Goal: Contribute content: Add original content to the website for others to see

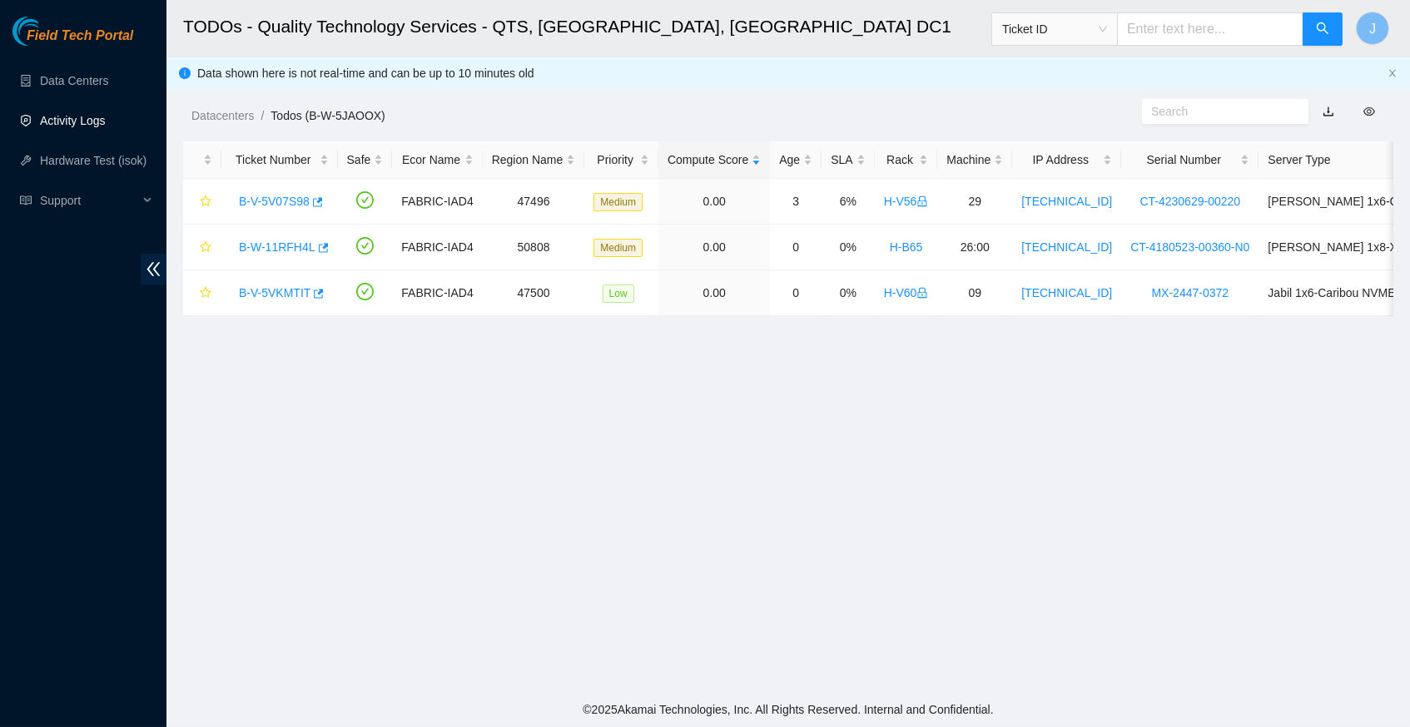
click at [82, 127] on link "Activity Logs" at bounding box center [73, 120] width 66 height 13
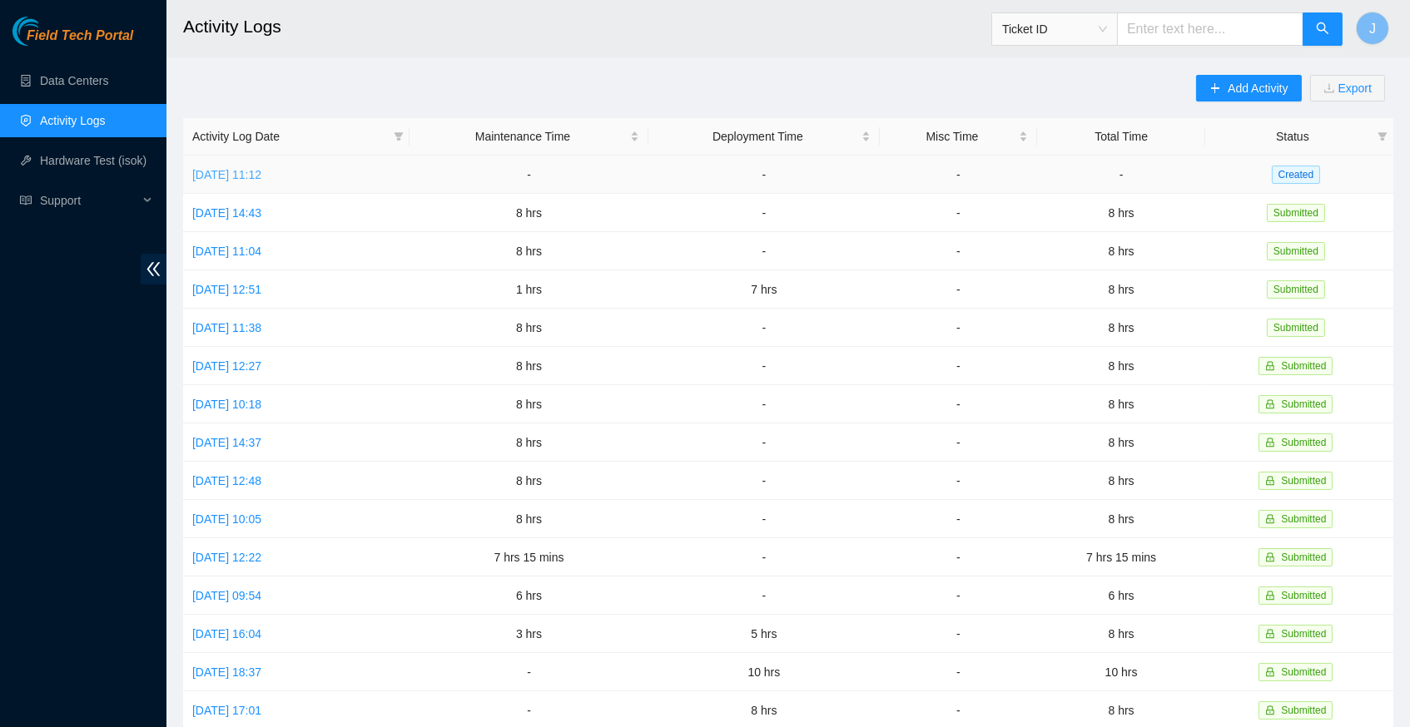
click at [261, 174] on link "[DATE] 11:12" at bounding box center [226, 174] width 69 height 13
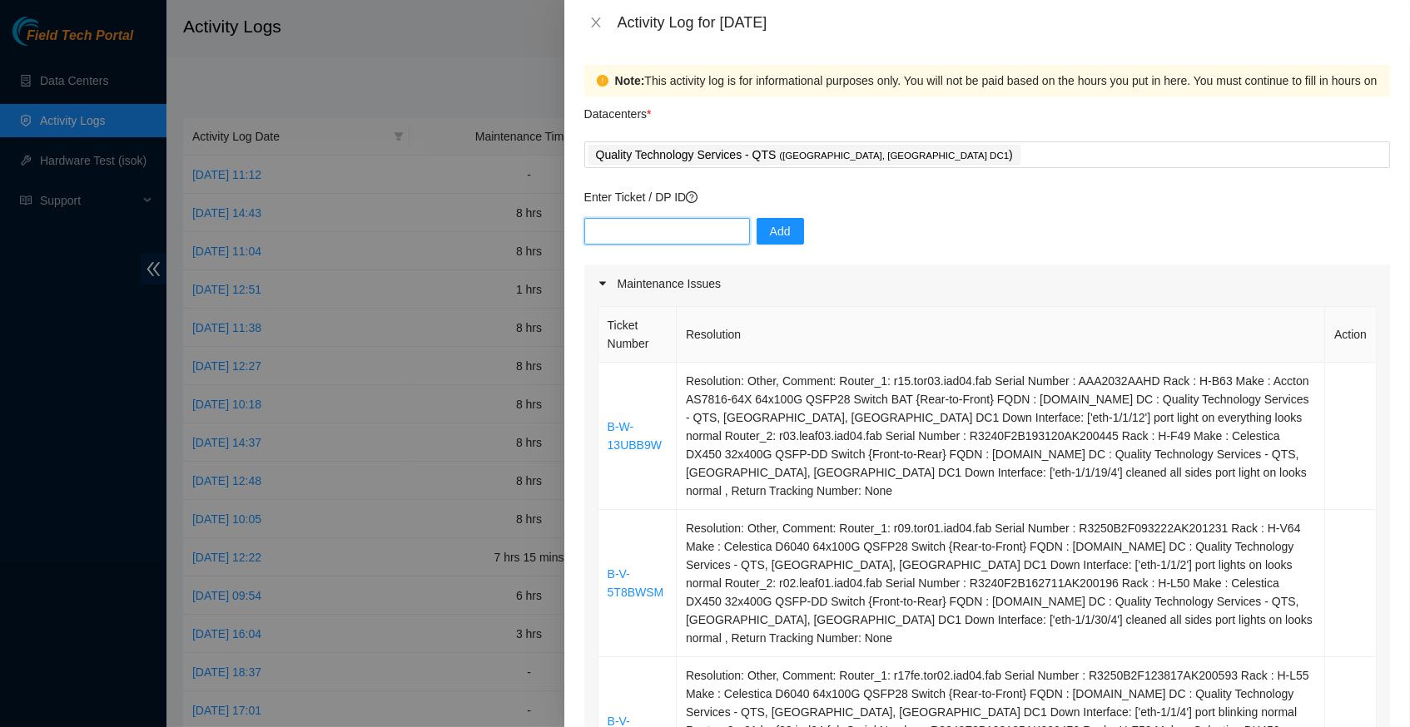
click at [697, 229] on input "text" at bounding box center [667, 231] width 166 height 27
paste input "DP83138"
type input "DP83138"
click at [779, 226] on span "Add" at bounding box center [780, 231] width 21 height 18
click at [669, 224] on input "text" at bounding box center [667, 231] width 166 height 27
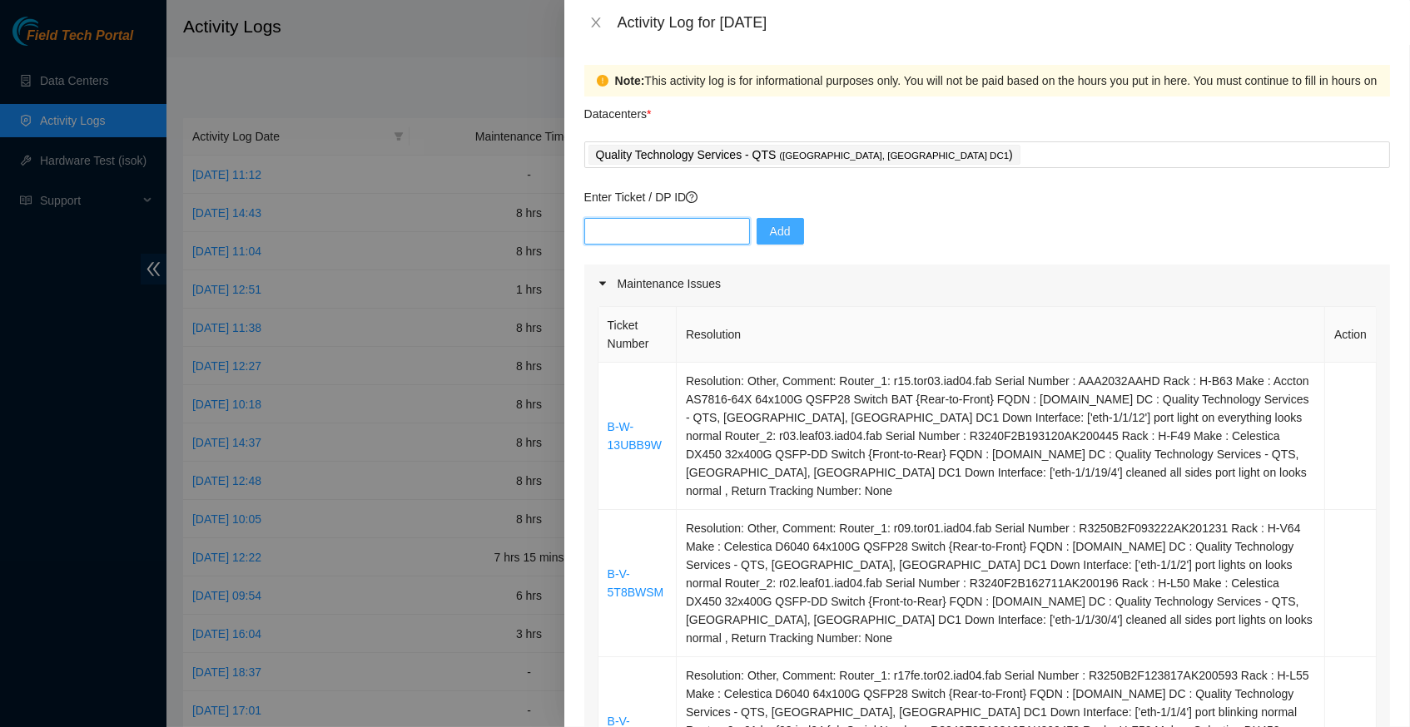
paste input "DP83142"
type input "DP83142"
click at [779, 234] on span "Add" at bounding box center [780, 231] width 21 height 18
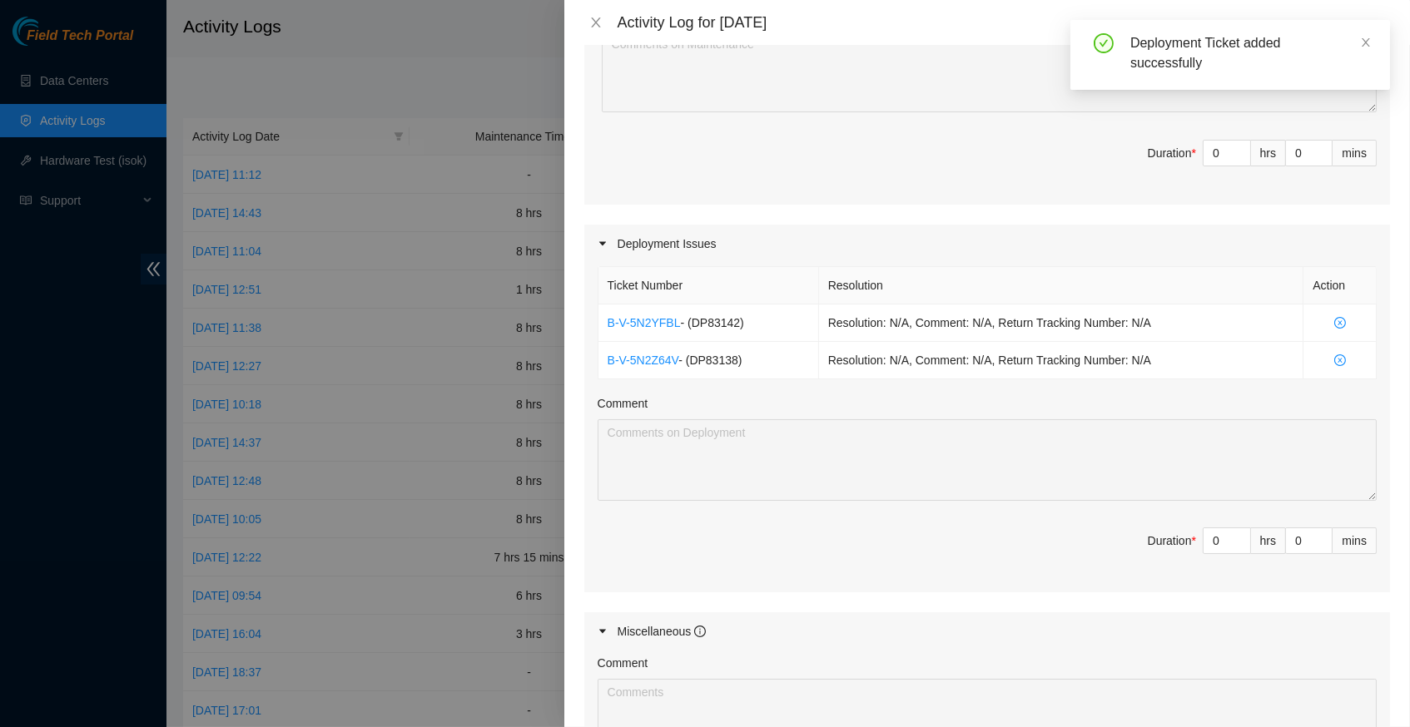
scroll to position [818, 0]
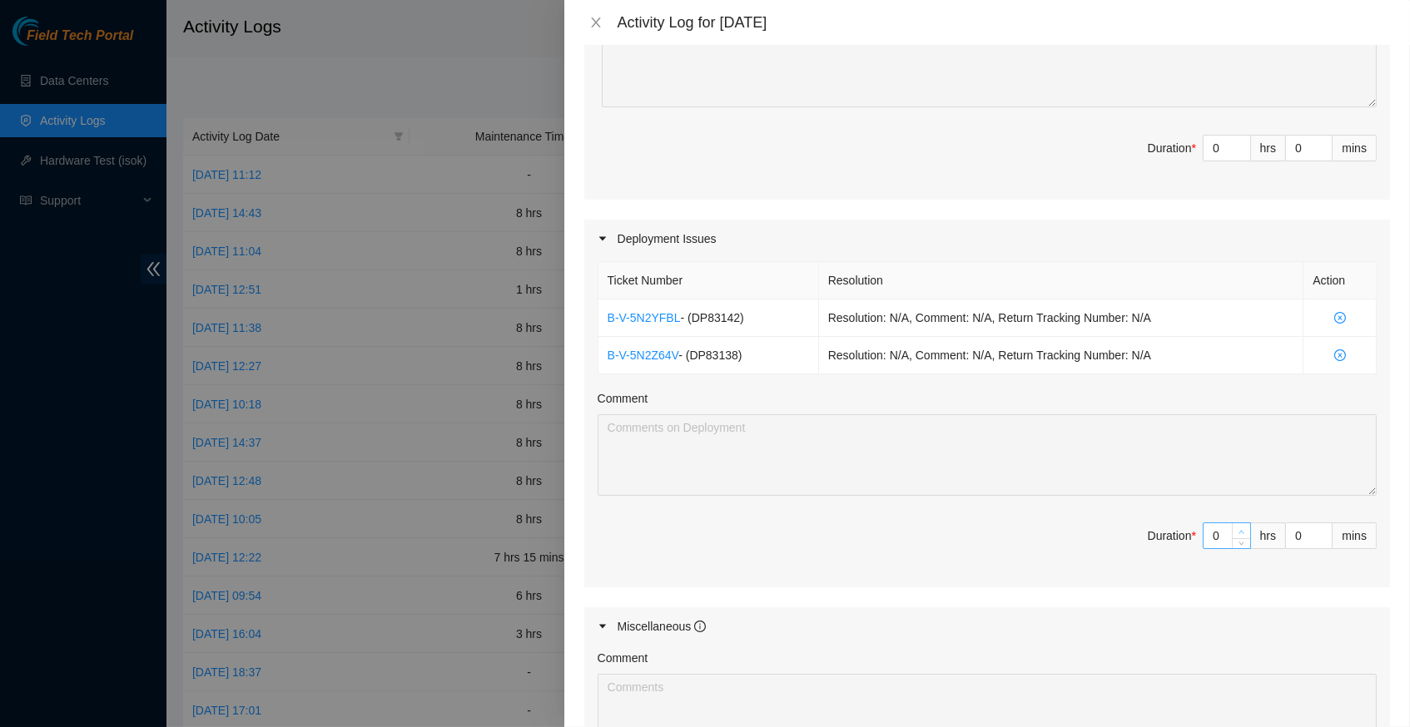
type input "1"
click at [1243, 527] on span "up" at bounding box center [1242, 532] width 10 height 10
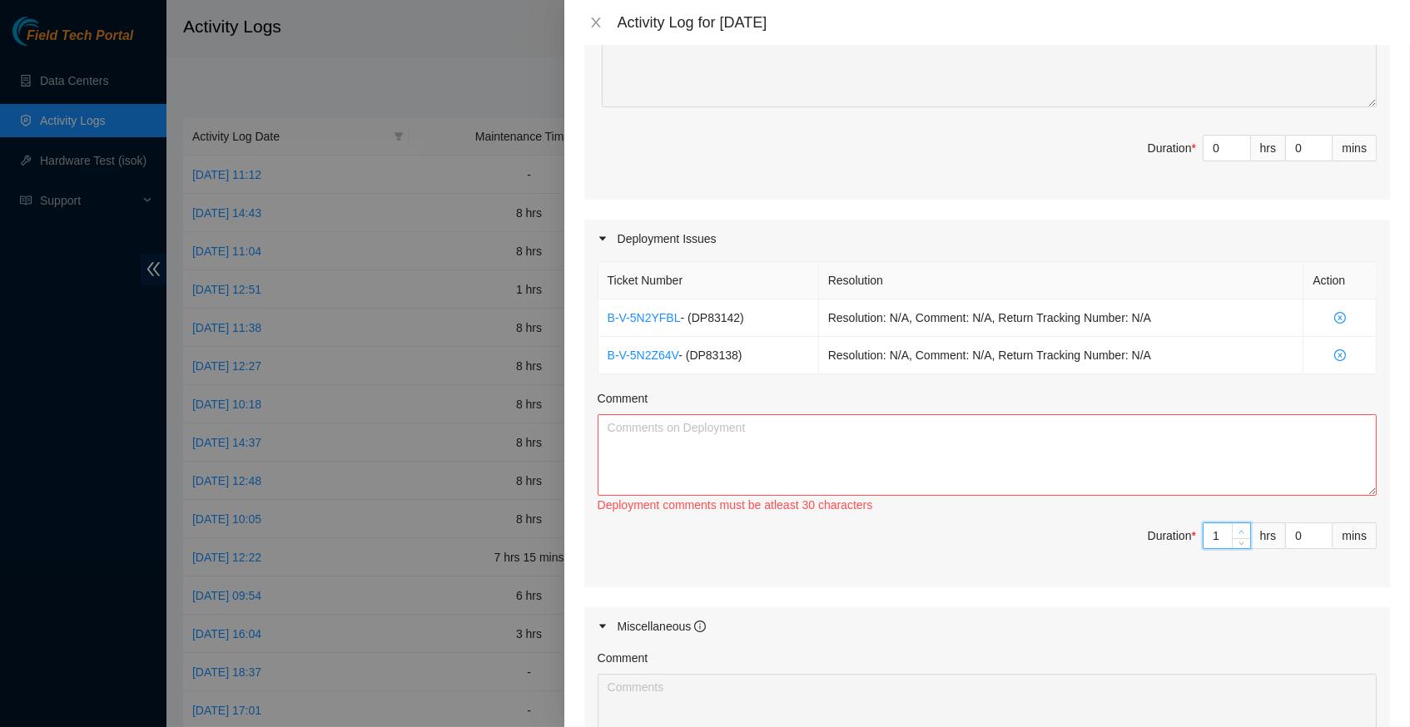
type input "2"
click at [1243, 527] on span "up" at bounding box center [1242, 532] width 10 height 10
type input "3"
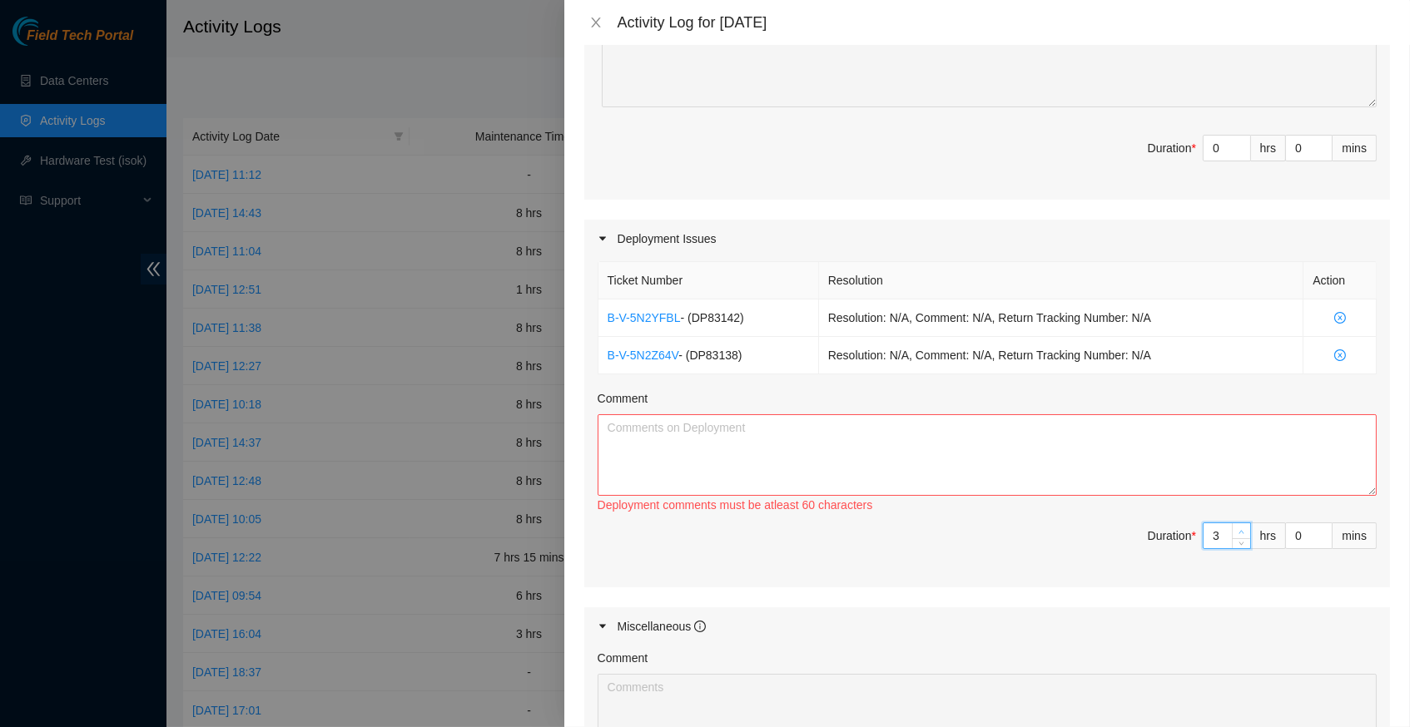
click at [1243, 527] on span "up" at bounding box center [1242, 532] width 10 height 10
type input "4"
click at [1243, 527] on span "up" at bounding box center [1242, 532] width 10 height 10
click at [881, 419] on textarea "Comment" at bounding box center [987, 455] width 779 height 82
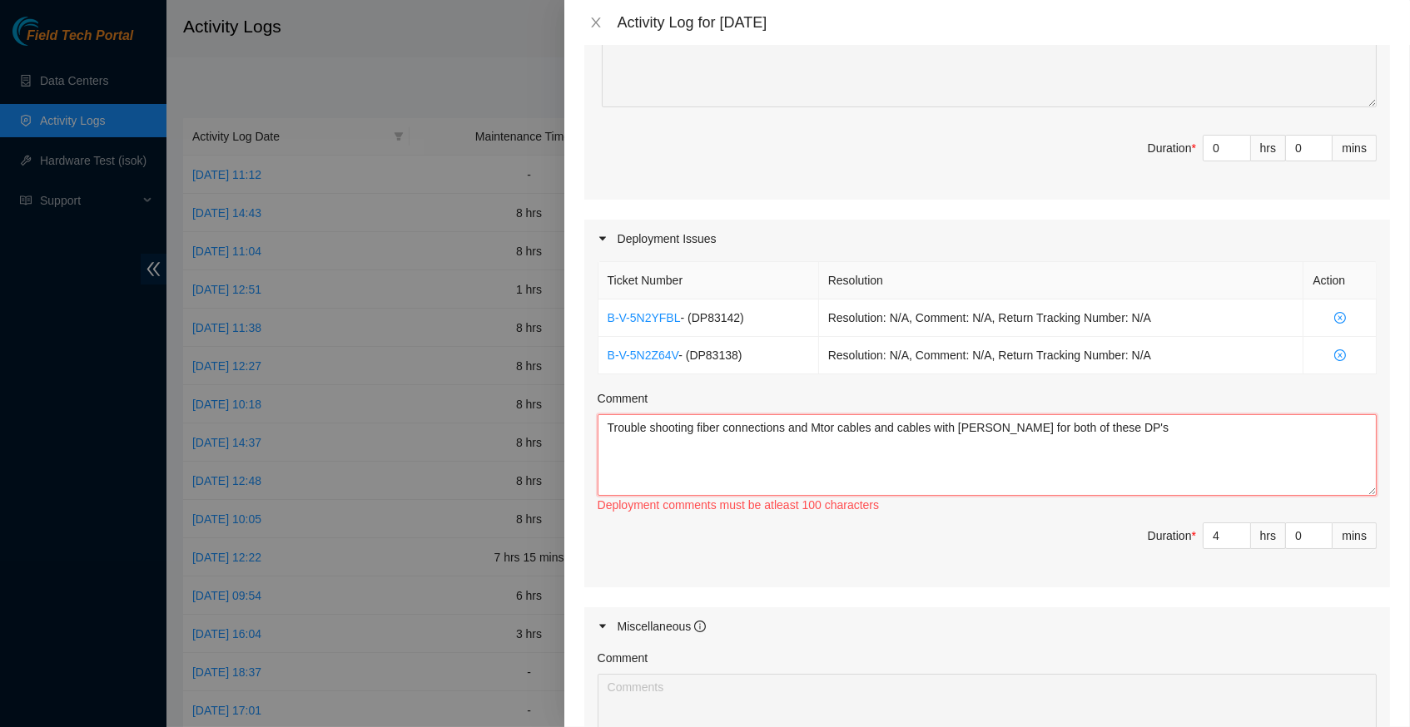
click at [801, 414] on textarea "Trouble shooting fiber connections and Mtor cables and cables with [PERSON_NAME…" at bounding box center [987, 455] width 779 height 82
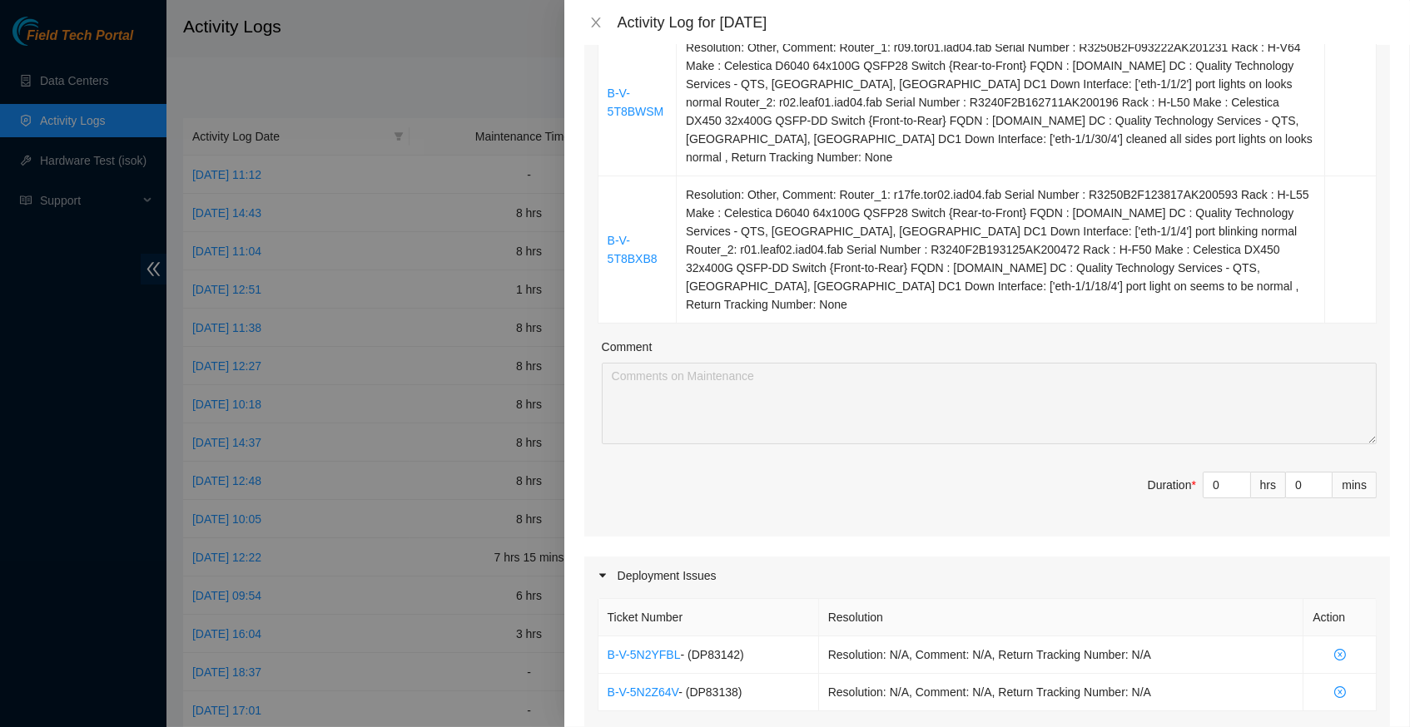
scroll to position [478, 0]
type textarea "Trouble shooting fiber connections at the tor side and leaf side and Mtor cable…"
type input "1"
type input "5"
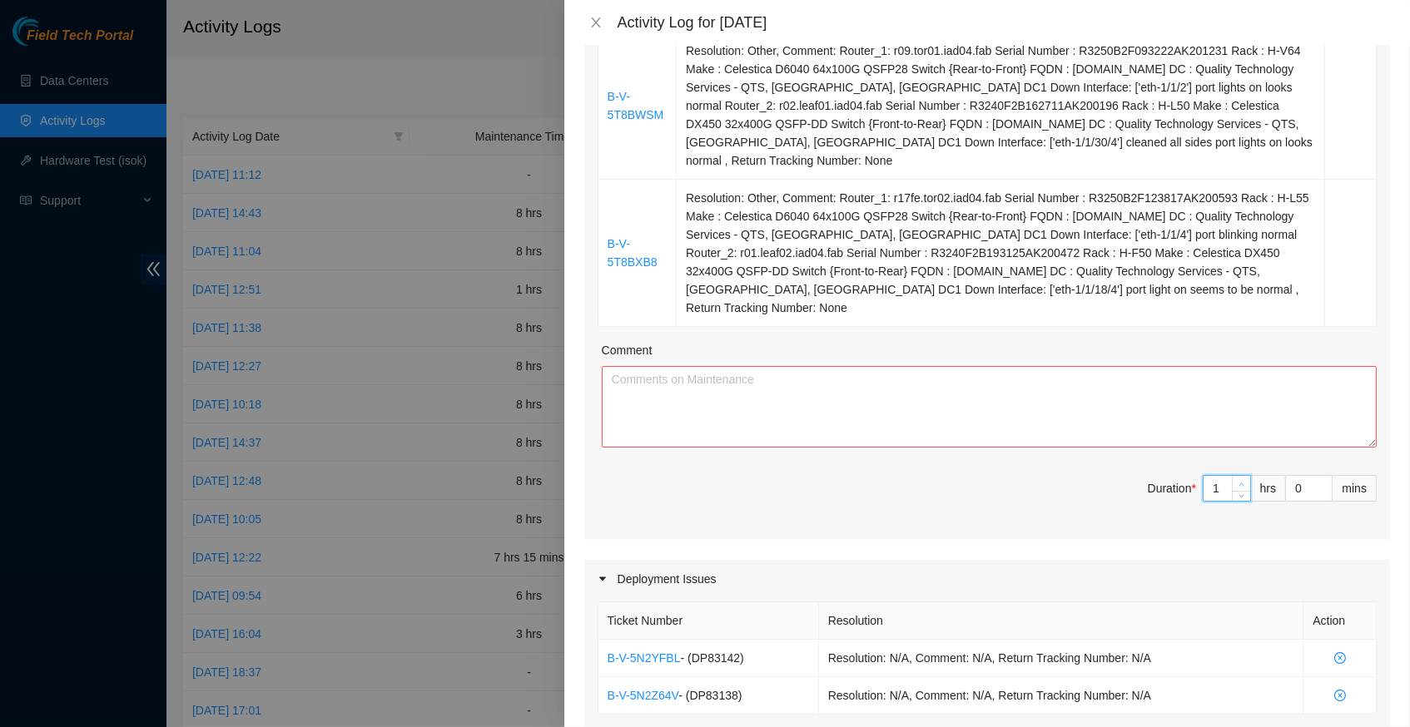
click at [1241, 482] on icon "up" at bounding box center [1241, 485] width 6 height 6
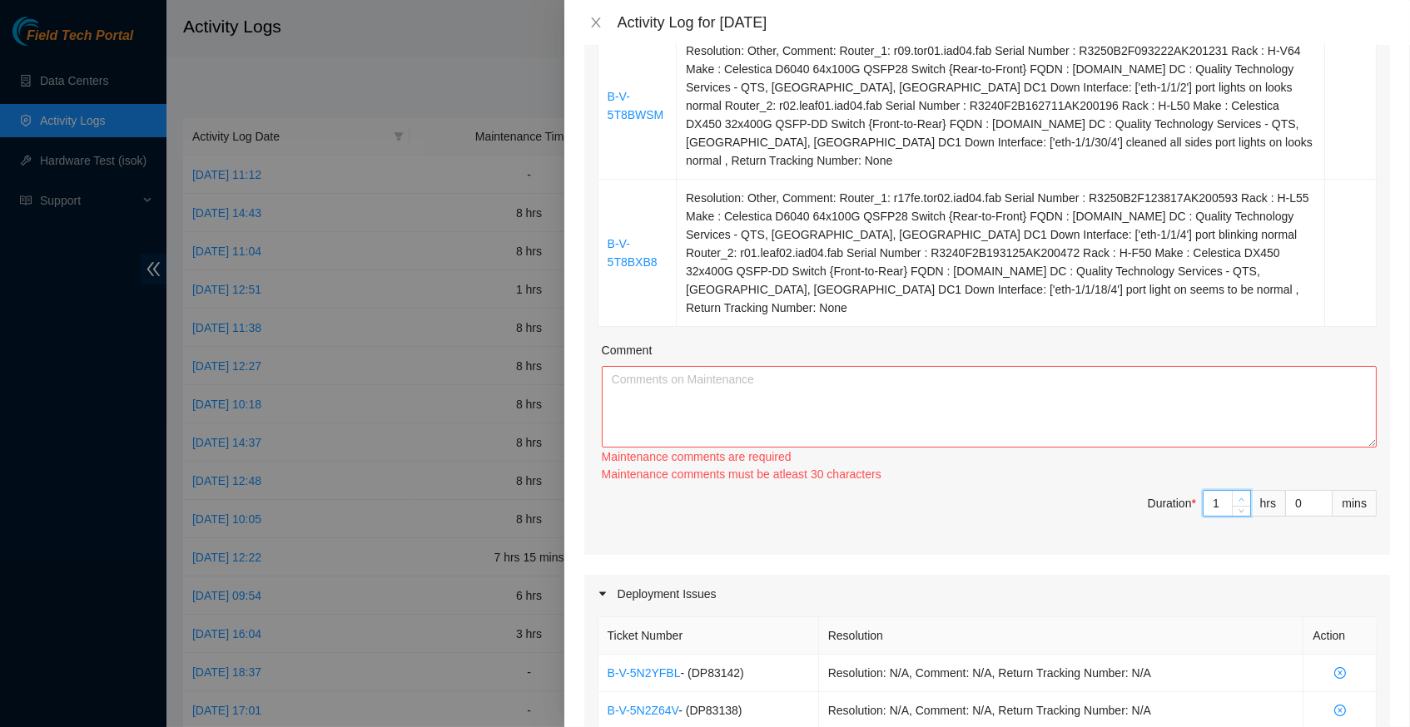
type input "2"
type input "6"
click at [1241, 461] on div "Ticket Number Resolution Action B-W-13UBB9W Resolution: Other, Comment: Router_…" at bounding box center [987, 190] width 806 height 730
click at [1241, 465] on div "Maintenance comments must be atleast 30 characters" at bounding box center [989, 473] width 775 height 17
type input "3"
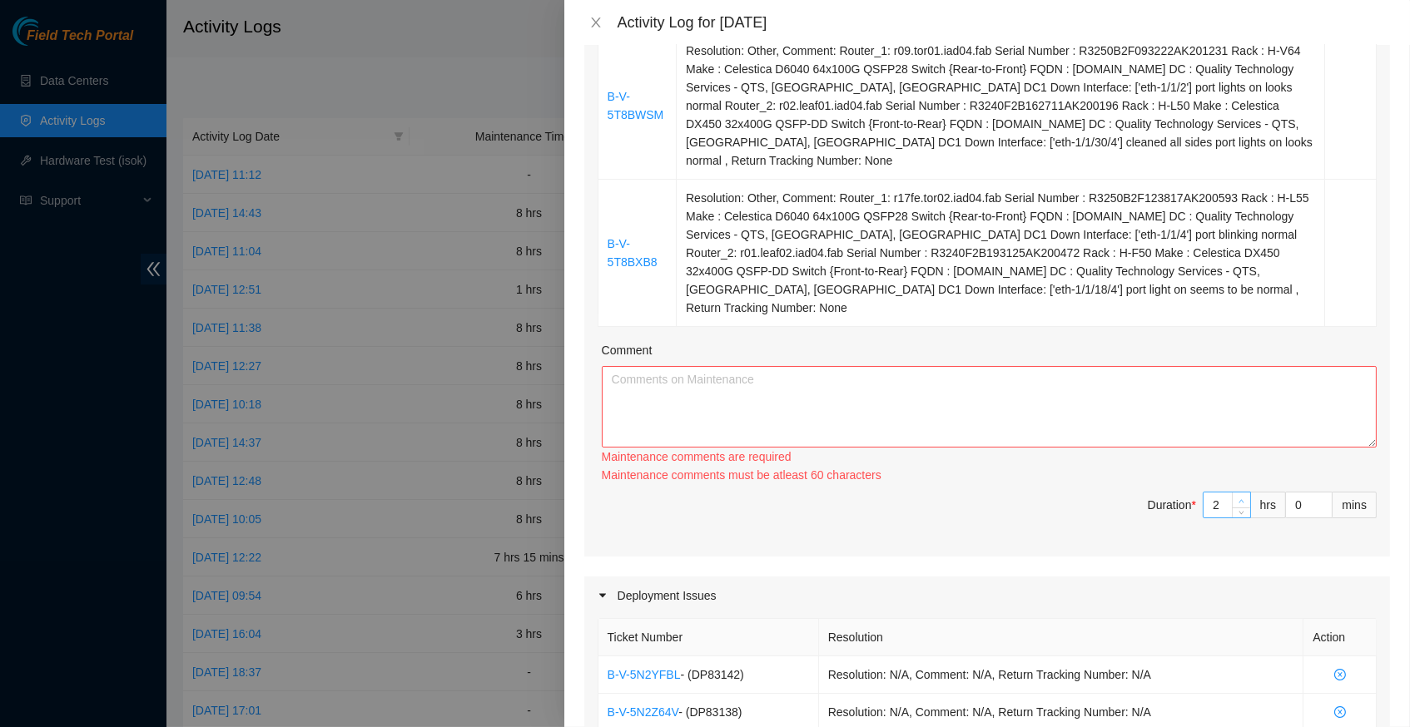
type input "7"
click at [1241, 496] on span "up" at bounding box center [1242, 501] width 10 height 10
click at [1241, 495] on span "up" at bounding box center [1242, 500] width 10 height 10
type input "4"
type input "8"
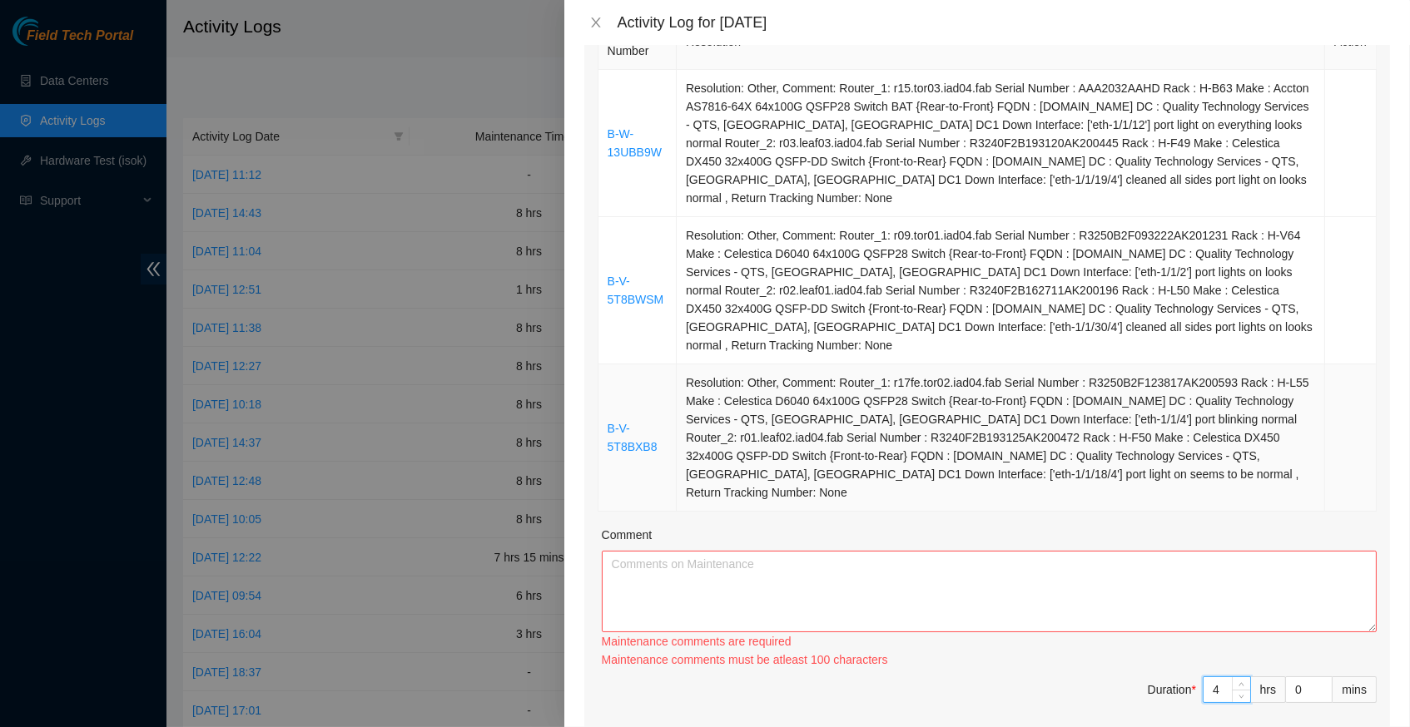
scroll to position [285, 0]
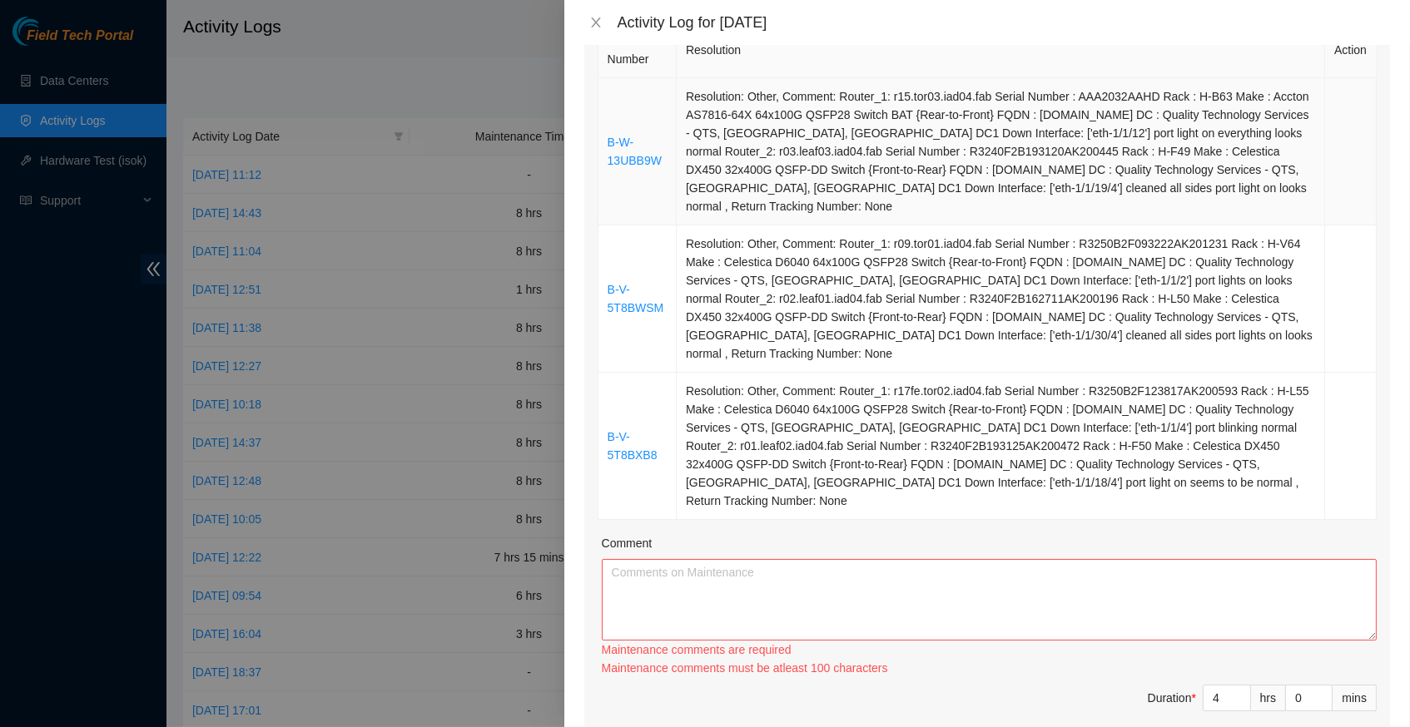
drag, startPoint x: 1233, startPoint y: 486, endPoint x: 600, endPoint y: 141, distance: 721.4
click at [600, 141] on tbody "B-W-13UBB9W Resolution: Other, Comment: Router_1: r15.tor03.iad04.fab Serial Nu…" at bounding box center [987, 299] width 778 height 442
copy tbody "B-W-13UBB9W Resolution: Other, Comment: Router_1: r15.tor03.iad04.fab Serial Nu…"
click at [672, 579] on textarea "Comment" at bounding box center [989, 600] width 775 height 82
paste textarea "B-W-13UBB9W Resolution: Other, Comment: Router_1: r15.tor03.iad04.fab Serial Nu…"
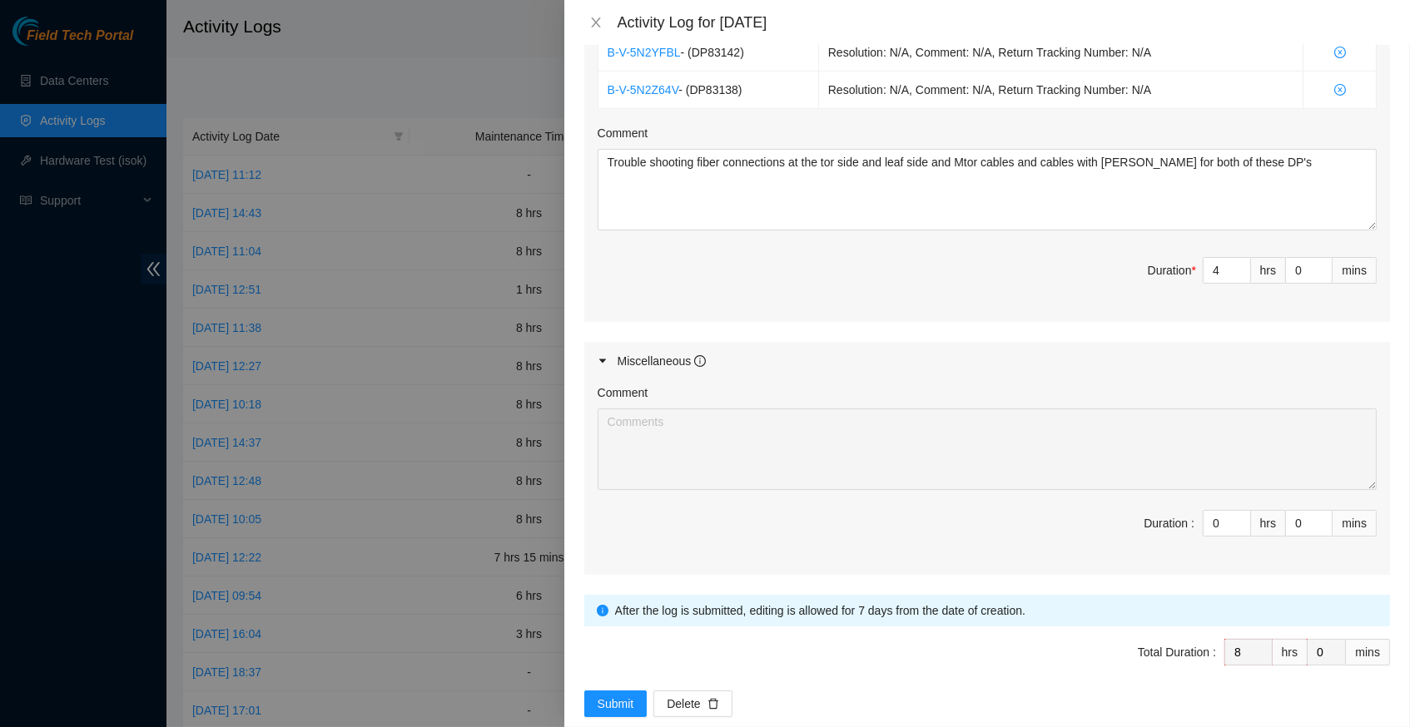
scroll to position [1083, 0]
type textarea "B-W-13UBB9W Resolution: Other, Comment: Router_1: r15.tor03.iad04.fab Serial Nu…"
click at [625, 696] on span "Submit" at bounding box center [616, 705] width 37 height 18
